Goal: Navigation & Orientation: Find specific page/section

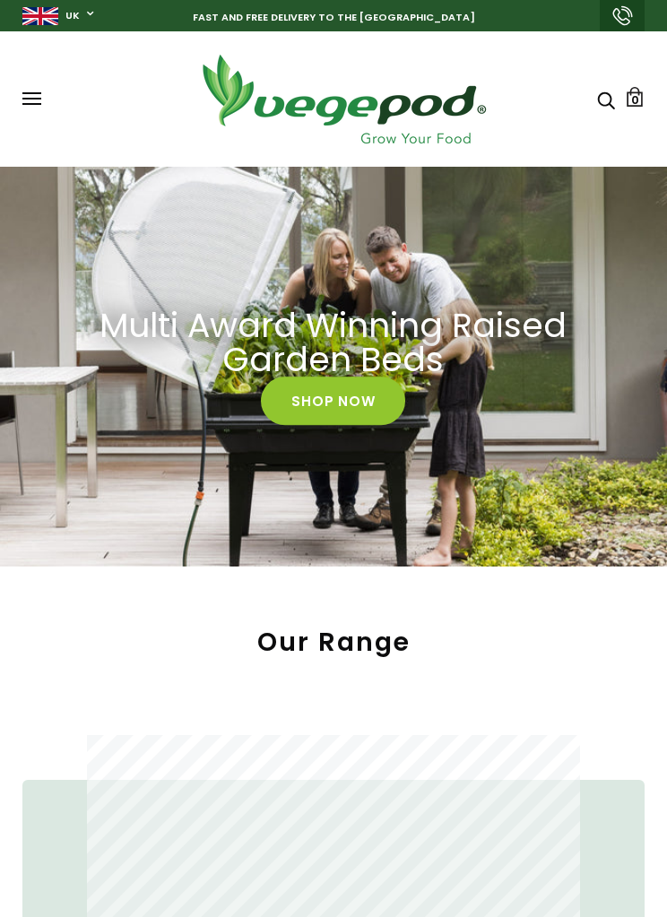
click at [35, 99] on span at bounding box center [31, 99] width 19 height 2
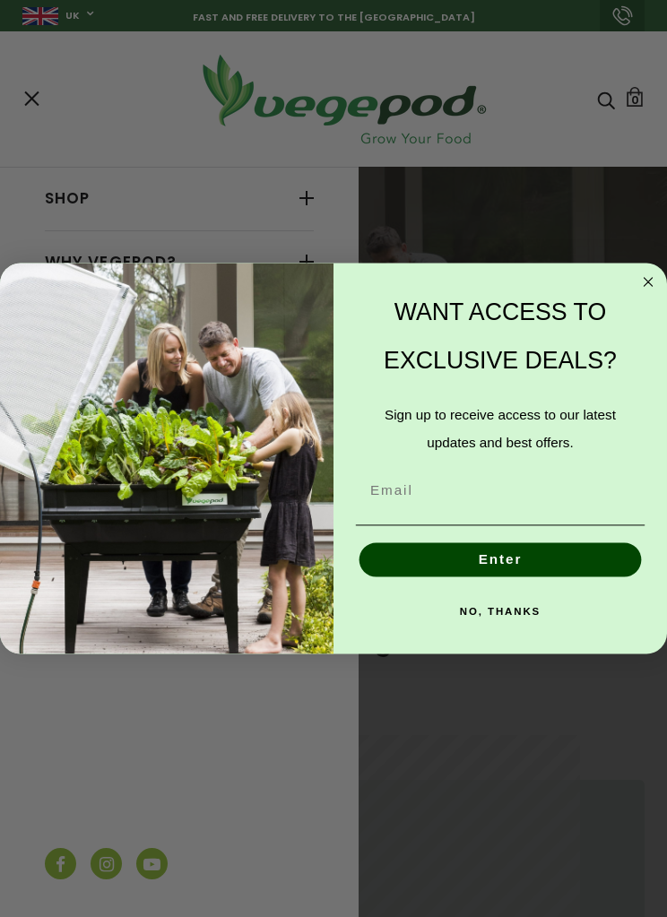
click at [655, 276] on circle "Close dialog" at bounding box center [648, 283] width 20 height 20
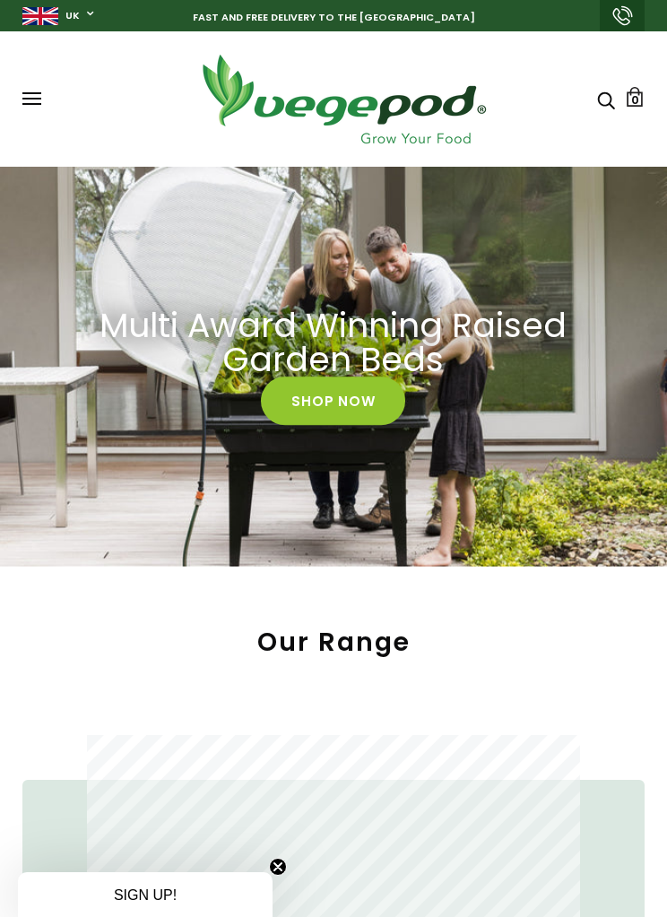
scroll to position [0, 608]
click at [34, 105] on span at bounding box center [31, 104] width 19 height 2
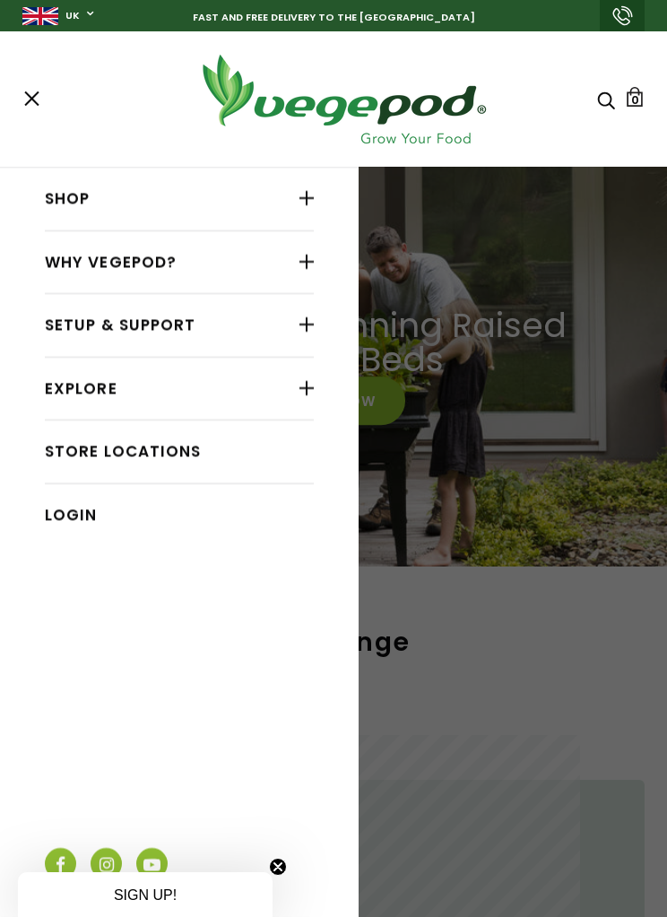
click at [164, 440] on link "Store Locations" at bounding box center [179, 452] width 269 height 34
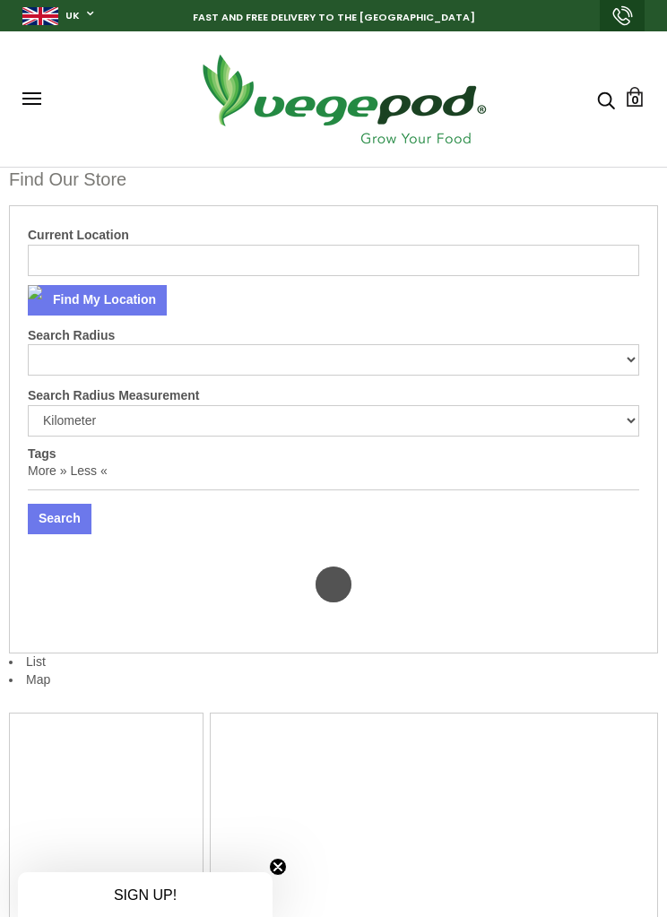
select select "m"
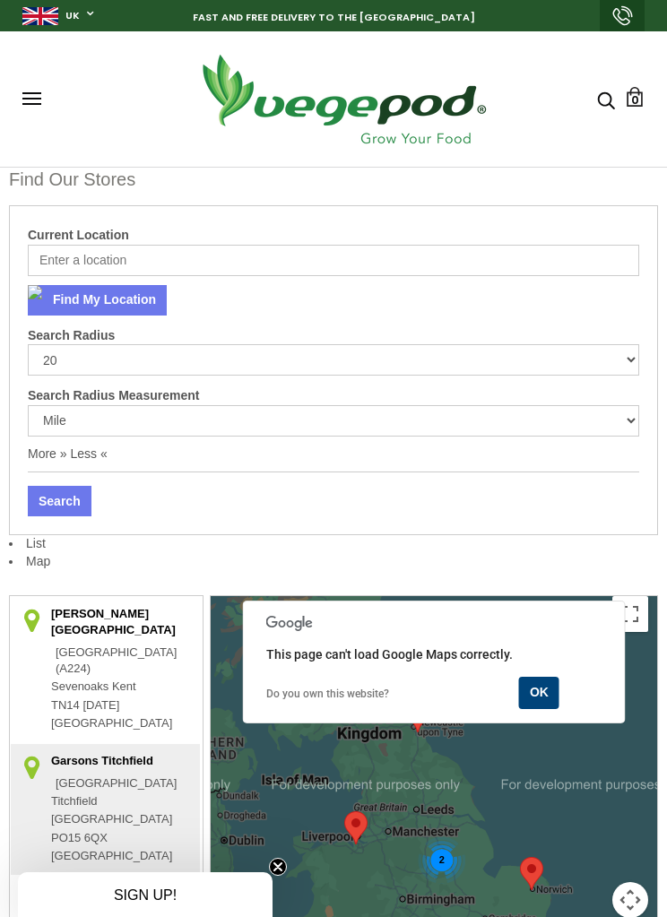
click at [133, 258] on input "Current Location" at bounding box center [334, 260] width 612 height 31
click at [548, 705] on button "OK" at bounding box center [539, 693] width 40 height 32
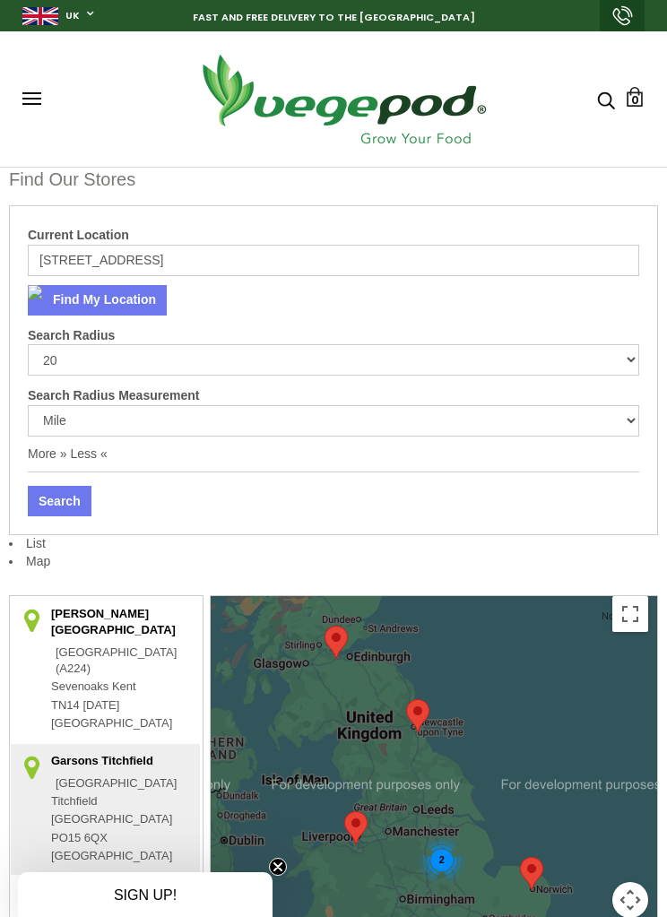
click at [178, 260] on input "[STREET_ADDRESS]" at bounding box center [334, 260] width 612 height 31
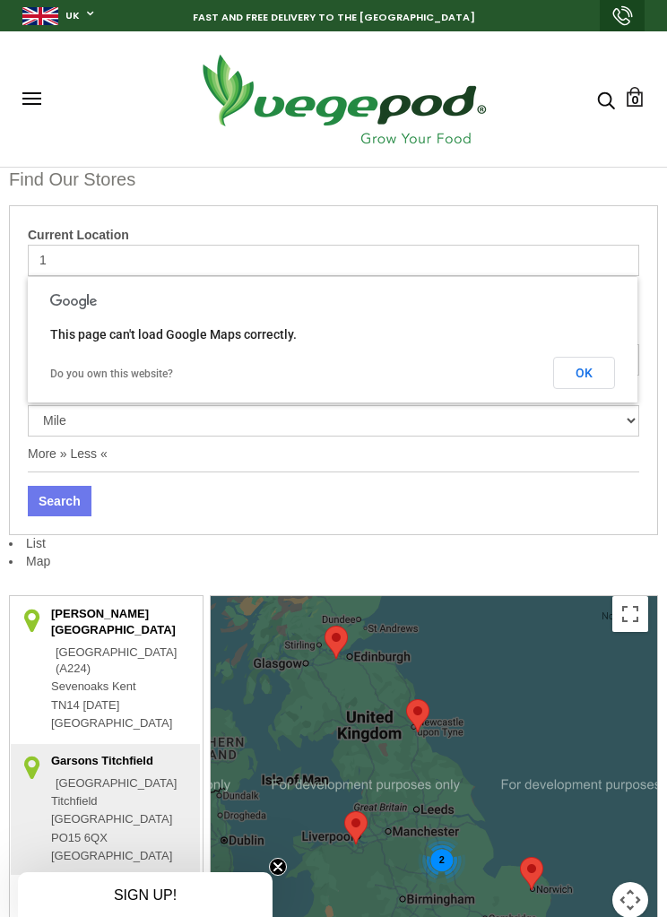
type input "1"
type input "[GEOGRAPHIC_DATA]"
click at [59, 499] on button "Search" at bounding box center [60, 501] width 64 height 30
